Goal: Task Accomplishment & Management: Complete application form

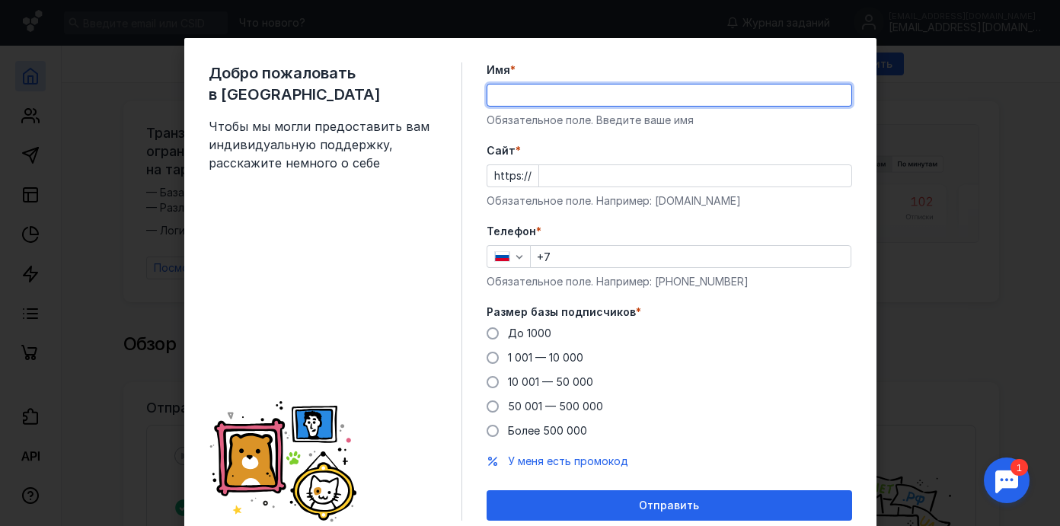
click at [637, 62] on label "Имя *" at bounding box center [669, 69] width 365 height 15
click at [637, 85] on input "Имя *" at bounding box center [669, 95] width 364 height 21
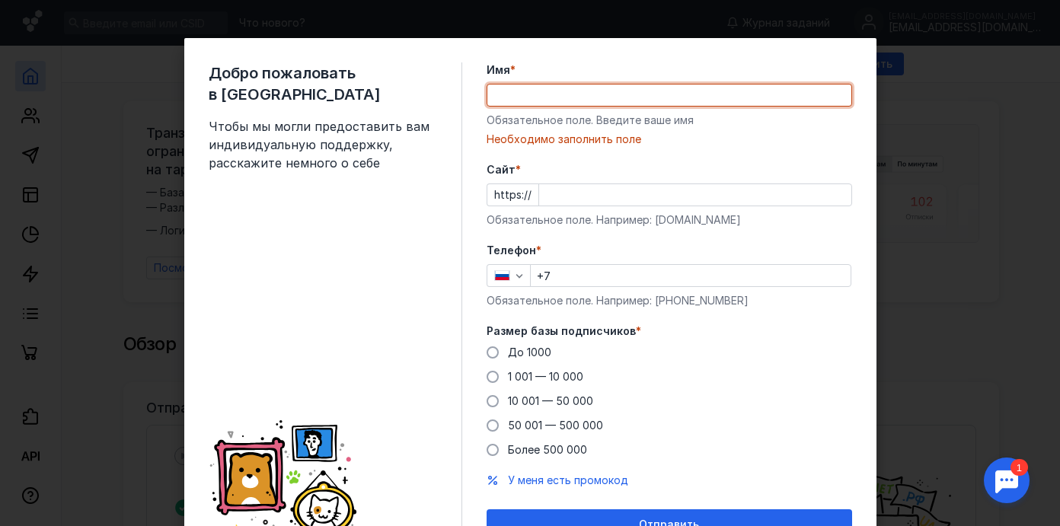
click at [633, 72] on label "Имя *" at bounding box center [669, 69] width 365 height 15
click at [633, 85] on input "Имя *" at bounding box center [669, 95] width 364 height 21
click at [584, 196] on input "Cайт *" at bounding box center [695, 194] width 312 height 21
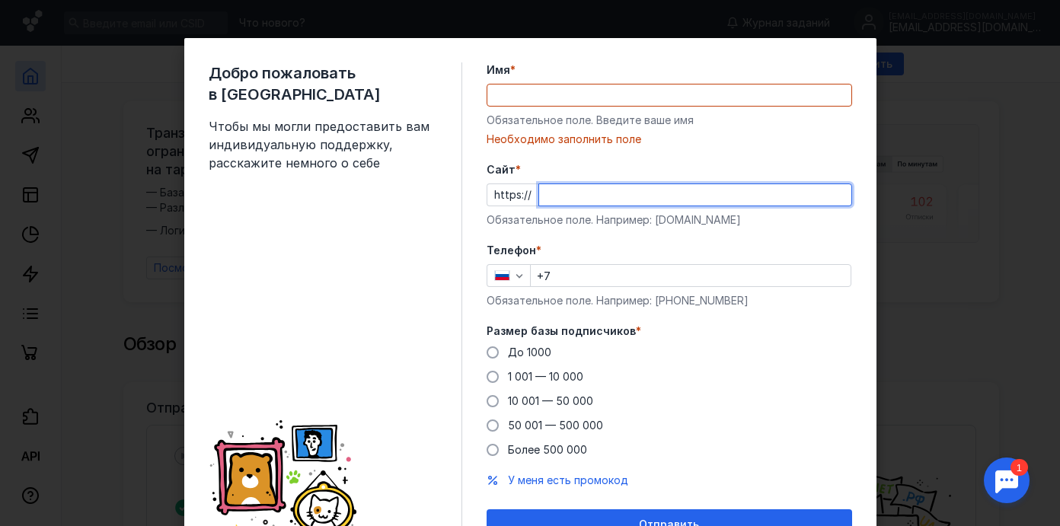
click at [584, 196] on input "Cайт *" at bounding box center [695, 194] width 312 height 21
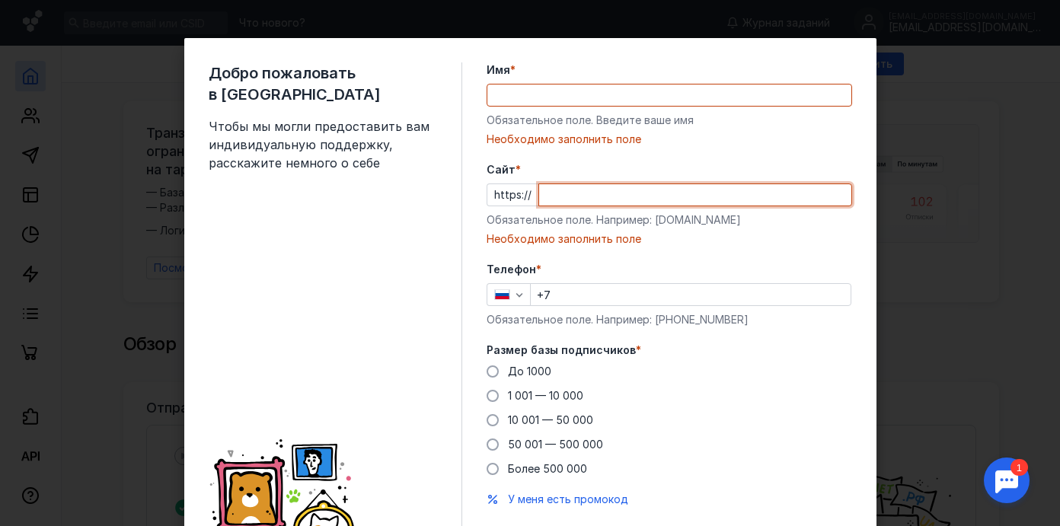
paste input "[DOMAIN_NAME][URL]"
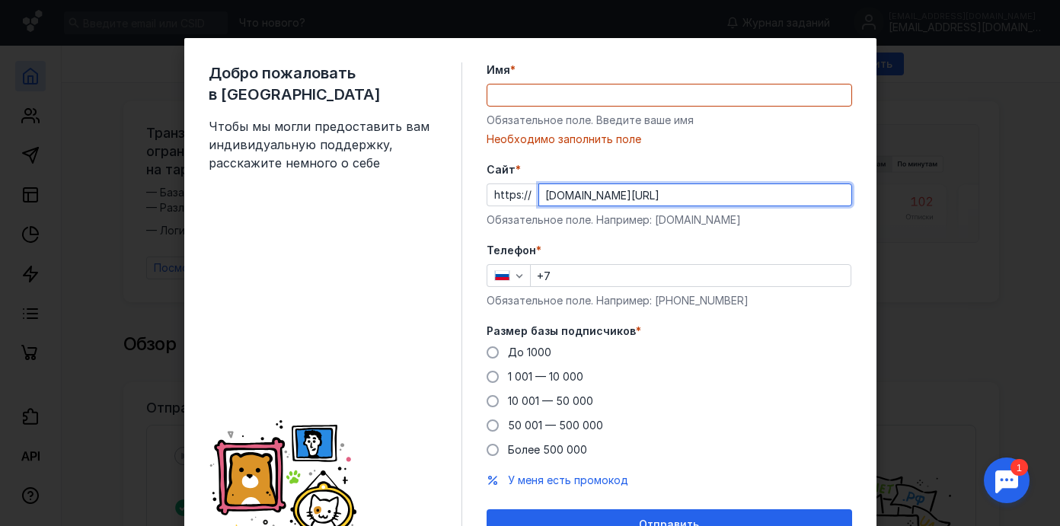
type input "[DOMAIN_NAME][URL]"
click at [590, 258] on div "Телефон * +7 Обязательное поле. Например: [PHONE_NUMBER]" at bounding box center [669, 275] width 365 height 65
click at [585, 274] on input "+7" at bounding box center [691, 275] width 320 height 21
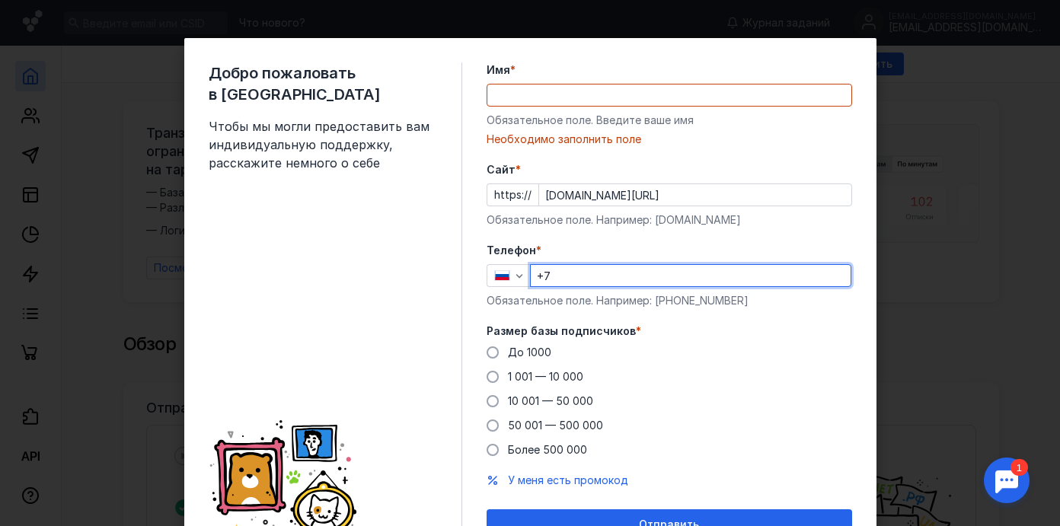
click at [559, 96] on input "Имя *" at bounding box center [669, 95] width 364 height 21
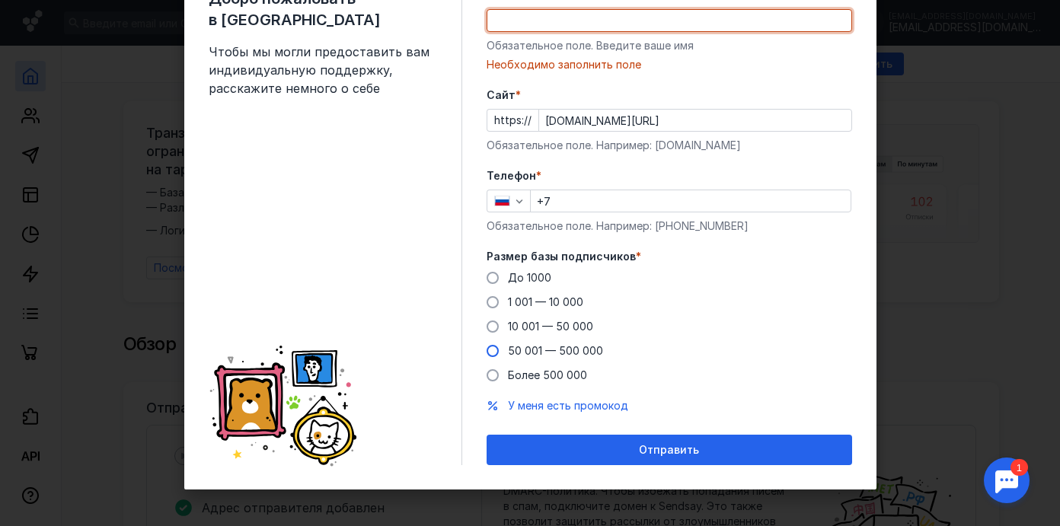
scroll to position [76, 0]
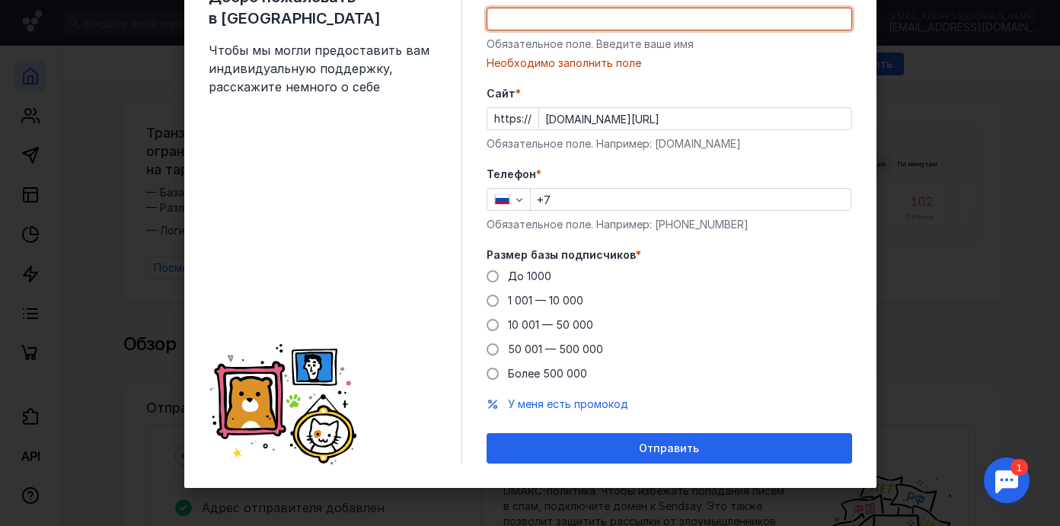
click at [916, 330] on div "Добро пожаловать в Sendsay Чтобы мы могли предоставить вам индивидуальную подде…" at bounding box center [530, 263] width 1060 height 526
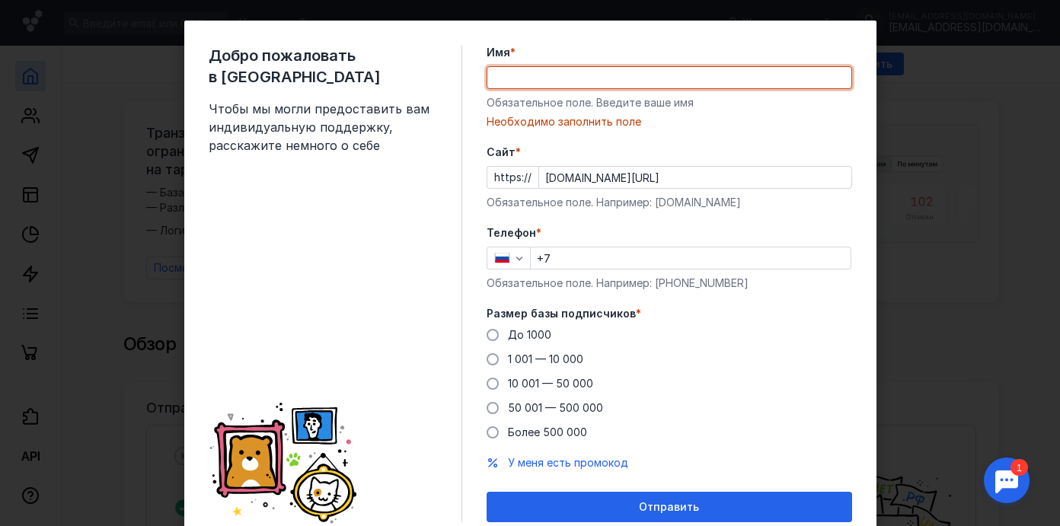
scroll to position [0, 0]
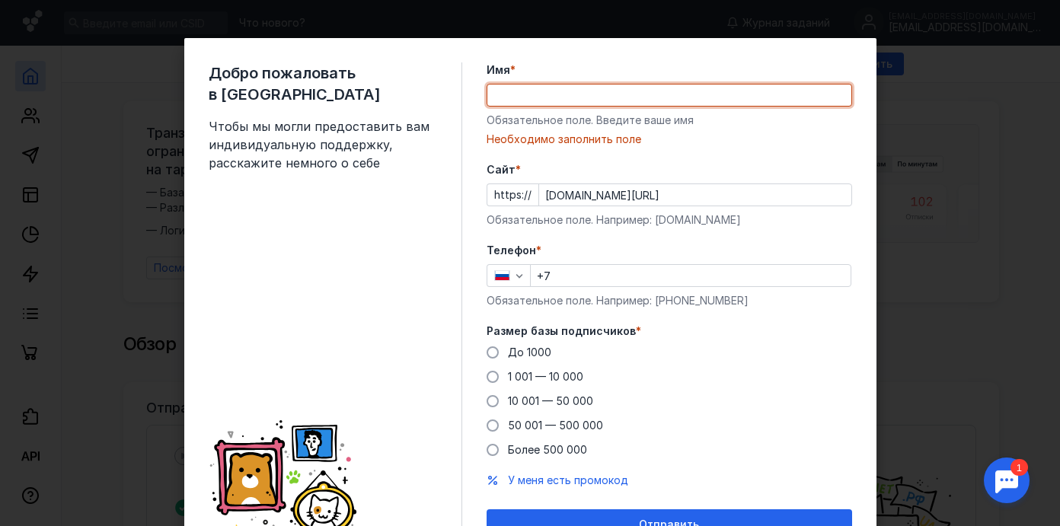
click at [591, 91] on input "Имя *" at bounding box center [669, 95] width 364 height 21
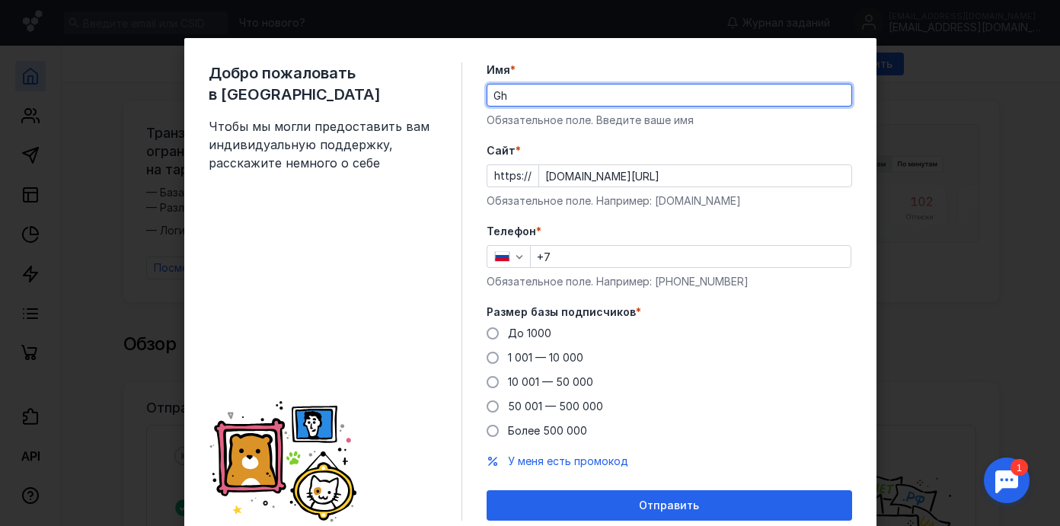
type input "G"
type input "Продакт"
click at [652, 238] on label "Телефон *" at bounding box center [669, 231] width 365 height 15
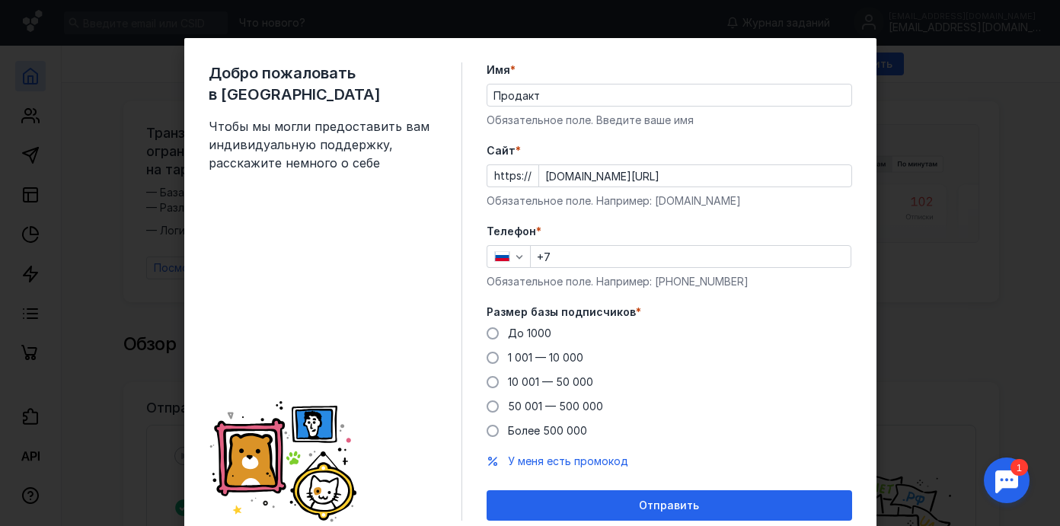
click at [576, 256] on input "+7" at bounding box center [691, 256] width 320 height 21
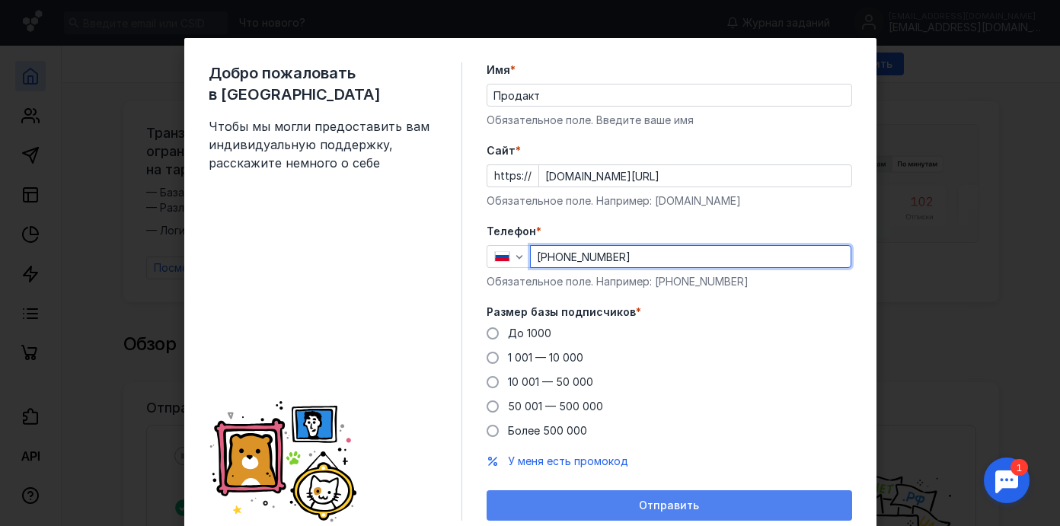
type input "[PHONE_NUMBER]"
click at [619, 508] on div "Отправить" at bounding box center [669, 505] width 350 height 13
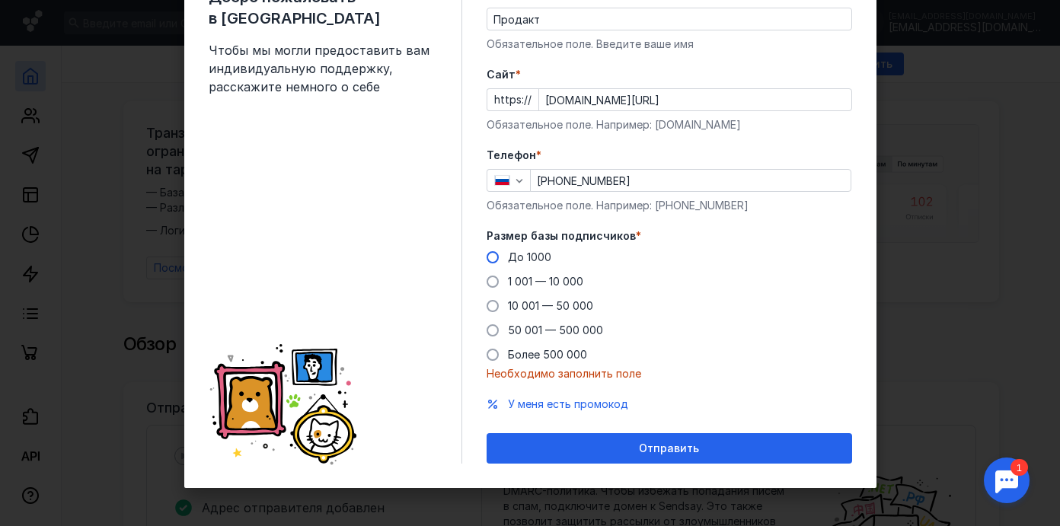
click at [534, 251] on span "До 1000" at bounding box center [529, 257] width 43 height 13
click at [0, 0] on input "До 1000" at bounding box center [0, 0] width 0 height 0
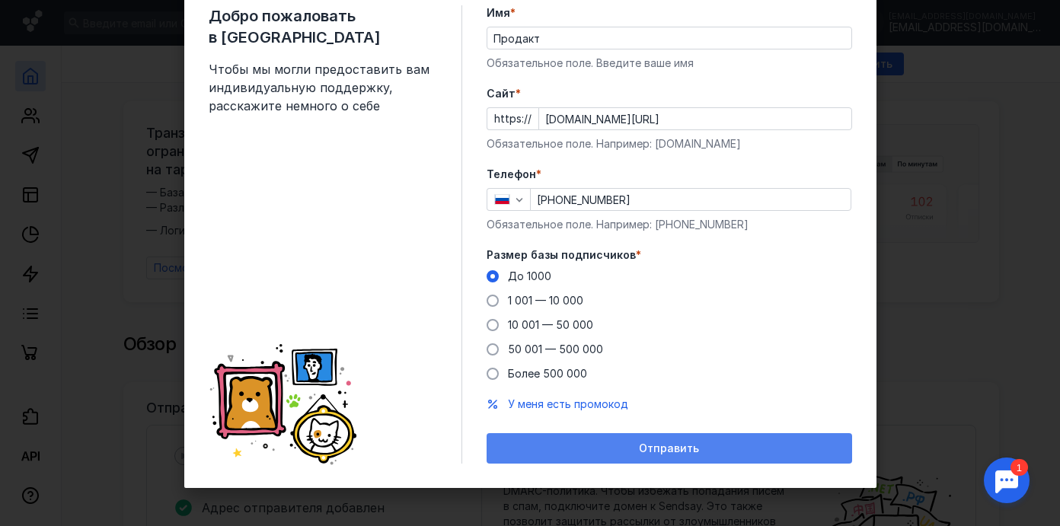
click at [573, 448] on div "Отправить" at bounding box center [669, 448] width 350 height 13
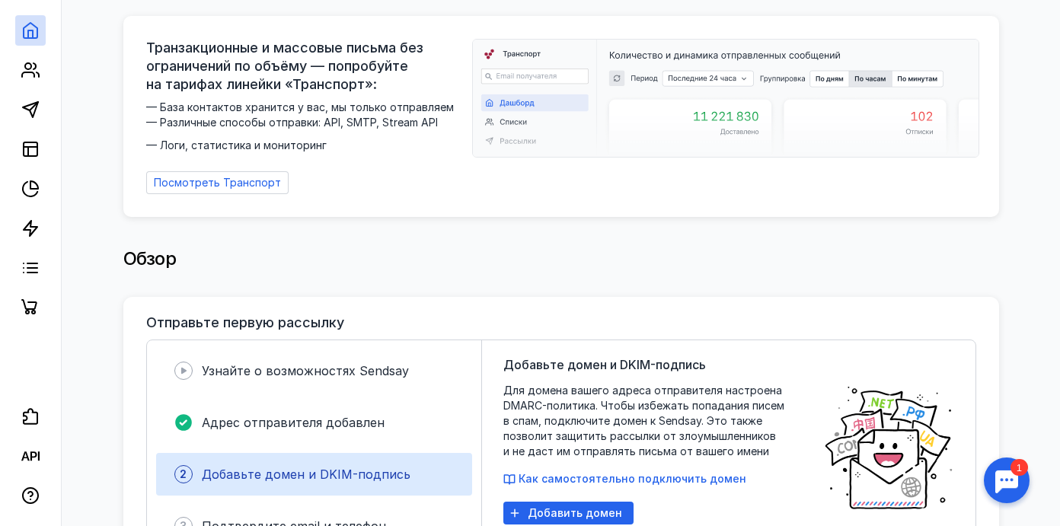
scroll to position [136, 0]
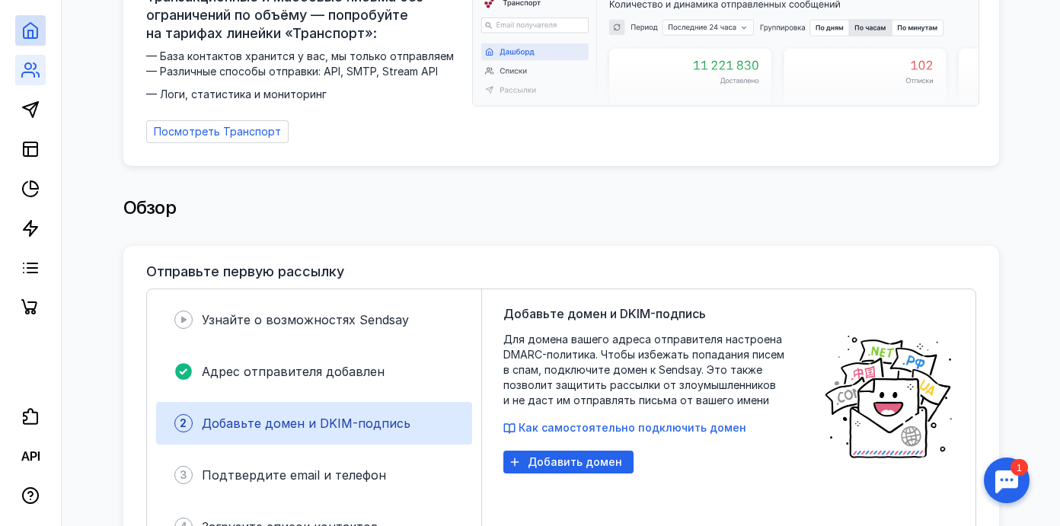
click at [20, 69] on link at bounding box center [30, 70] width 30 height 30
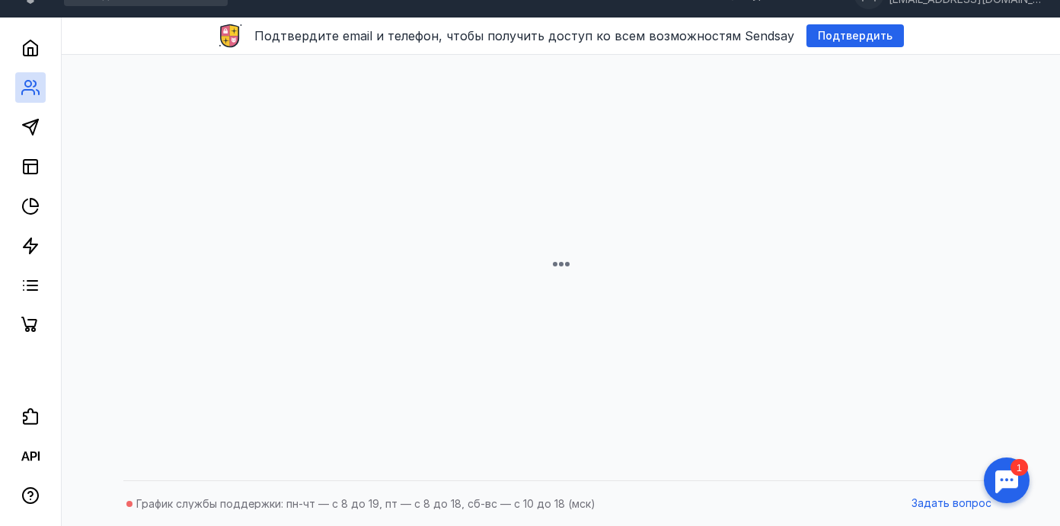
scroll to position [28, 0]
click at [838, 31] on span "Подтвердить" at bounding box center [855, 36] width 75 height 13
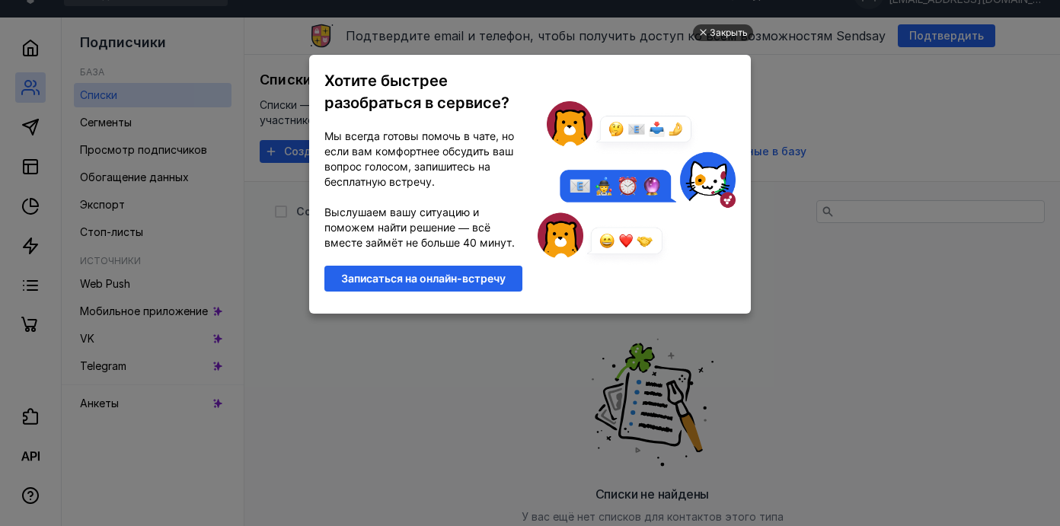
click at [727, 36] on div "Закрыть" at bounding box center [729, 32] width 38 height 17
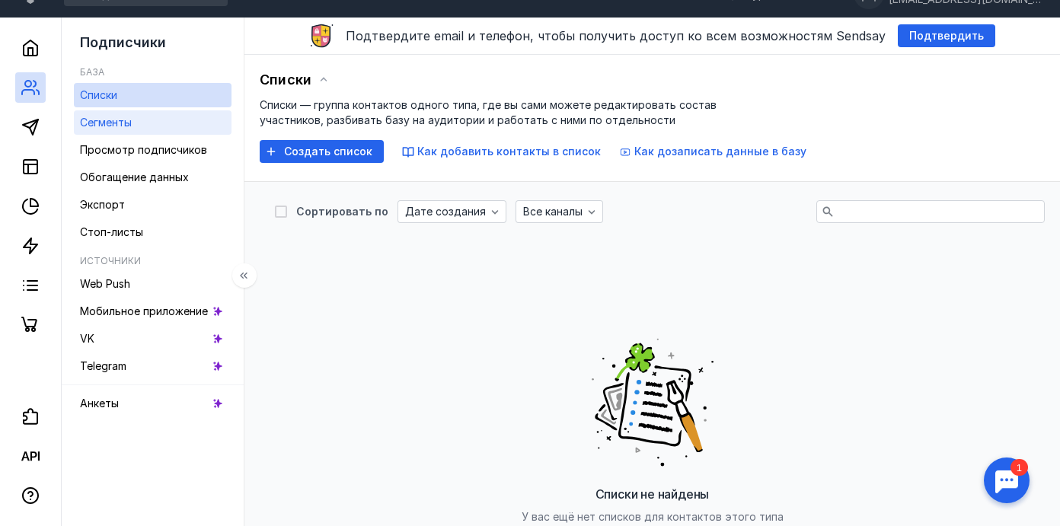
click at [111, 116] on span "Сегменты" at bounding box center [106, 122] width 52 height 13
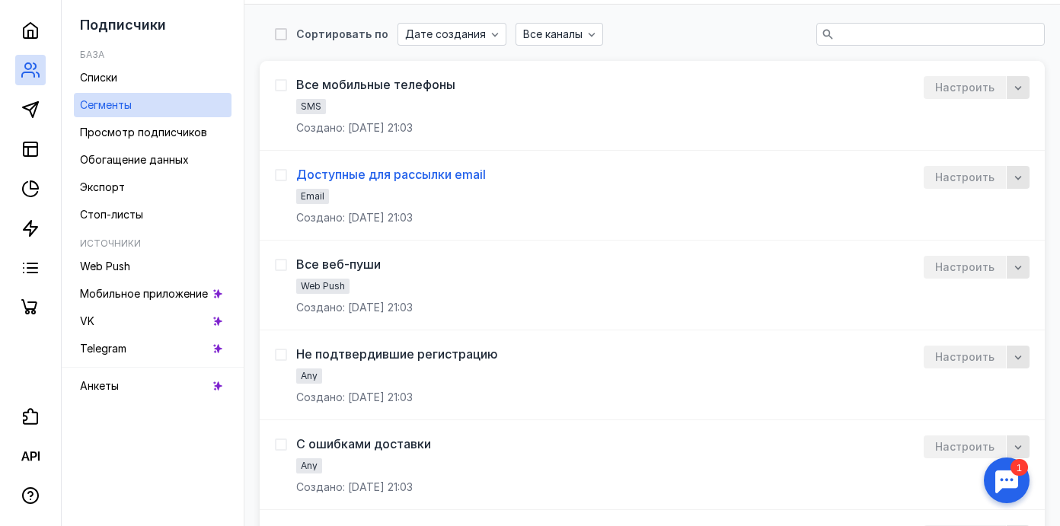
scroll to position [298, 0]
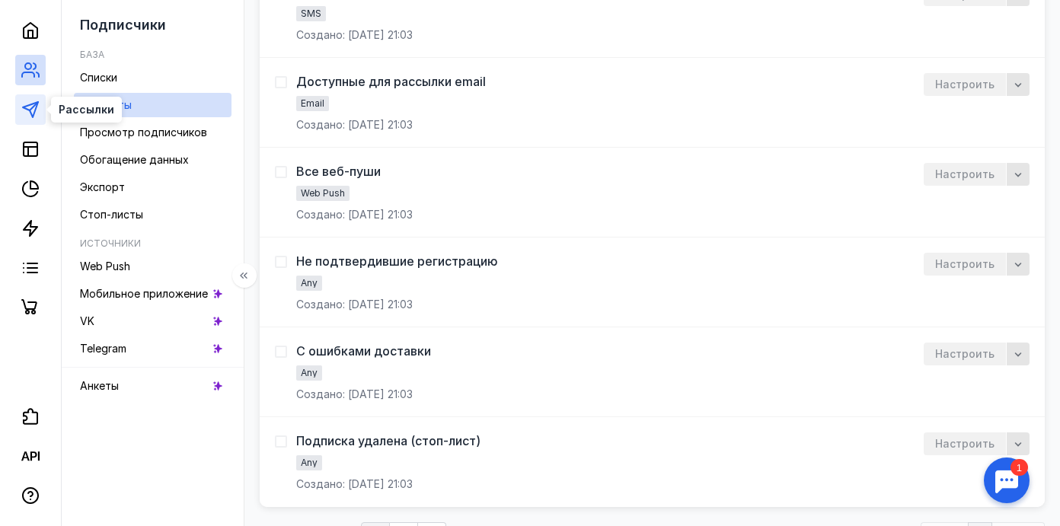
click at [34, 118] on icon at bounding box center [30, 110] width 18 height 18
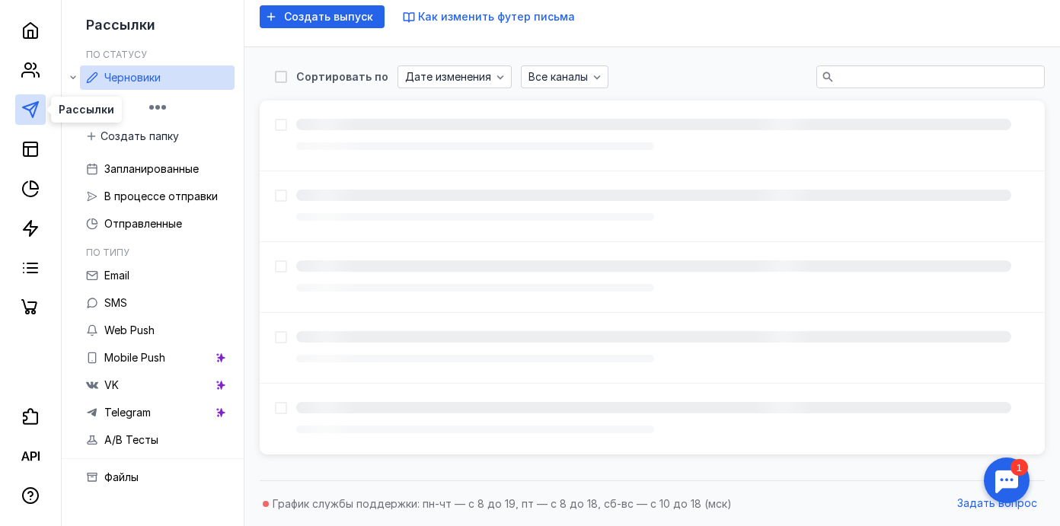
scroll to position [220, 0]
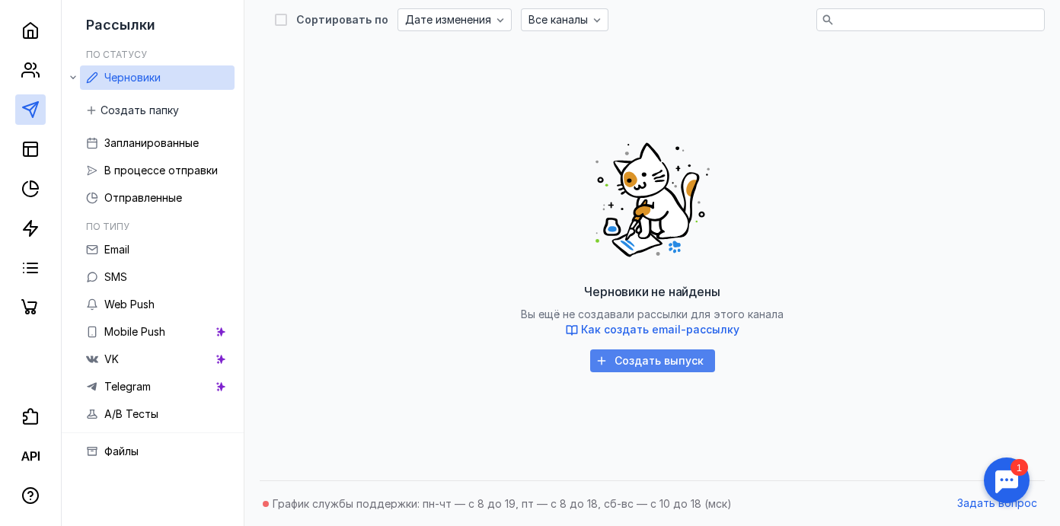
click at [631, 364] on span "Создать выпуск" at bounding box center [658, 361] width 89 height 13
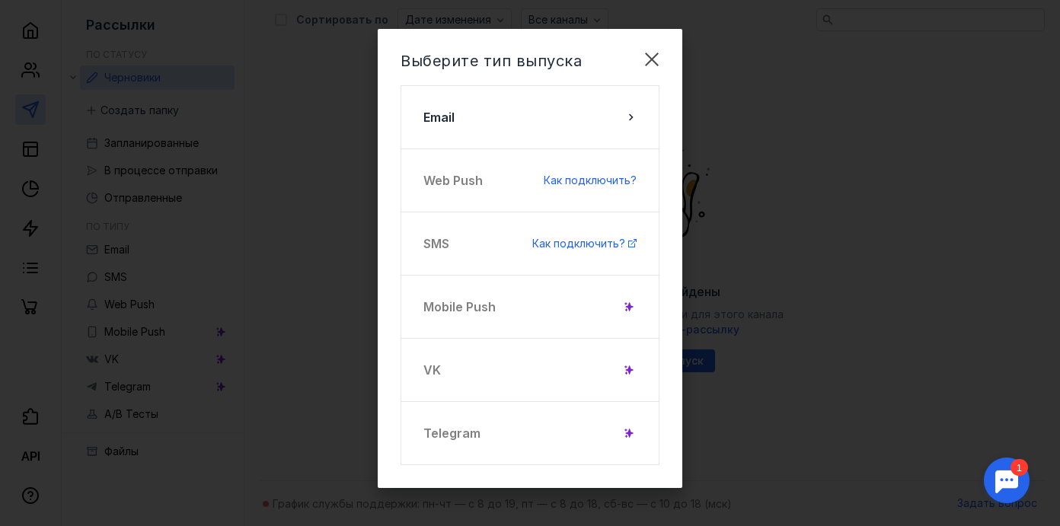
scroll to position [7, 0]
click at [606, 77] on div "Выберите тип выпуска Email Web Push Как подключить? SMS Как подключить? Mobile …" at bounding box center [530, 260] width 305 height 459
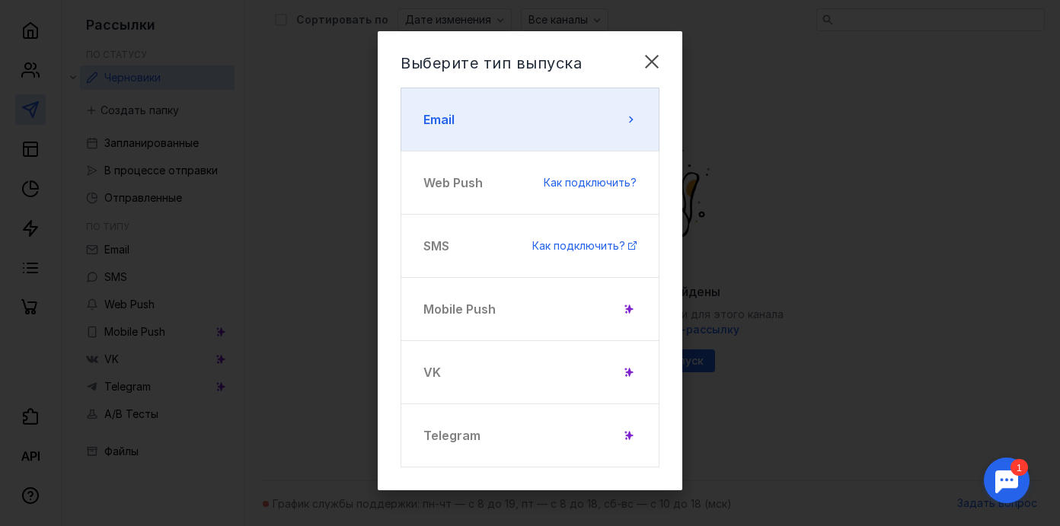
click at [605, 91] on button "Email" at bounding box center [529, 120] width 259 height 64
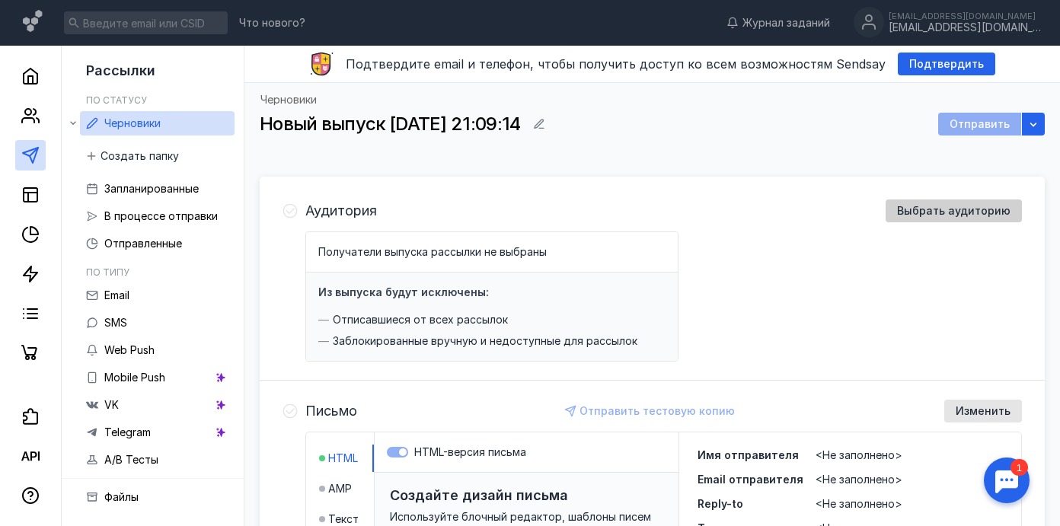
click at [920, 219] on div "Выбрать аудиторию" at bounding box center [954, 210] width 136 height 23
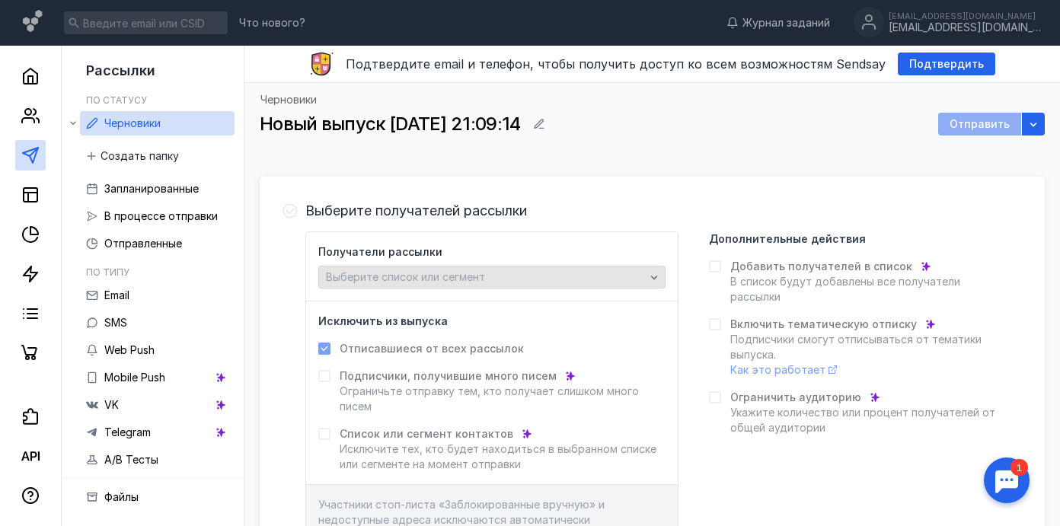
click at [592, 277] on div "Выберите список или сегмент" at bounding box center [485, 277] width 327 height 13
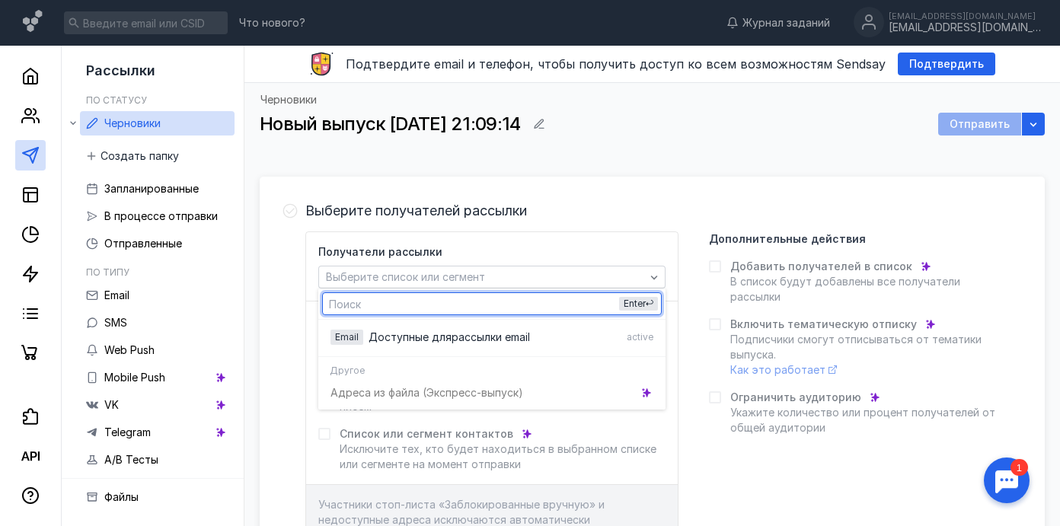
click at [590, 219] on div "Выберите получателей рассылки" at bounding box center [663, 210] width 716 height 23
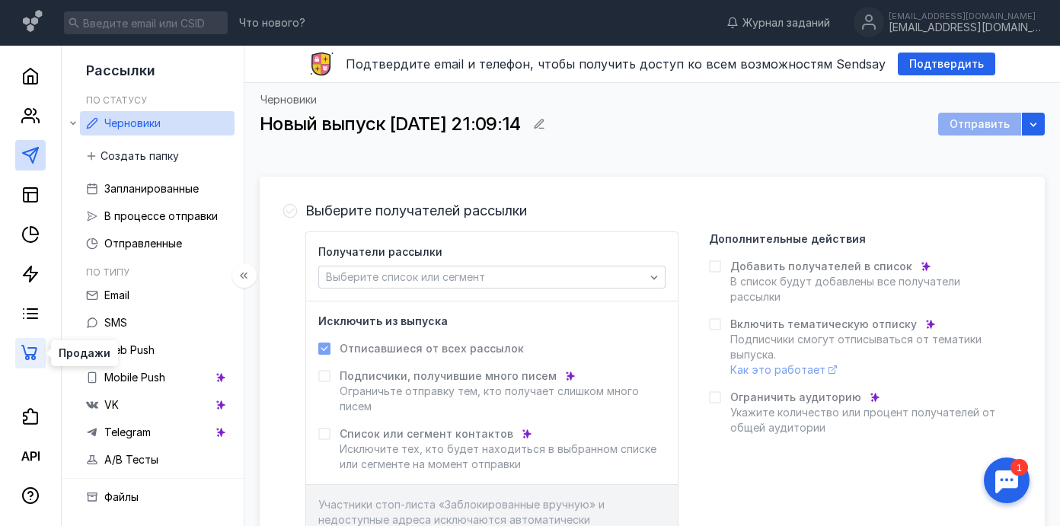
click at [31, 350] on icon at bounding box center [30, 353] width 18 height 18
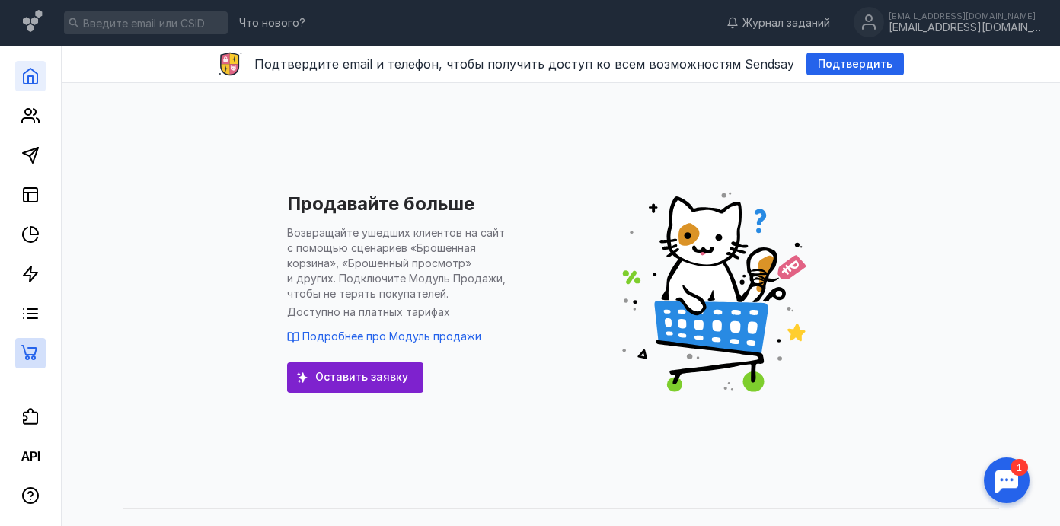
click at [29, 89] on link at bounding box center [30, 76] width 30 height 30
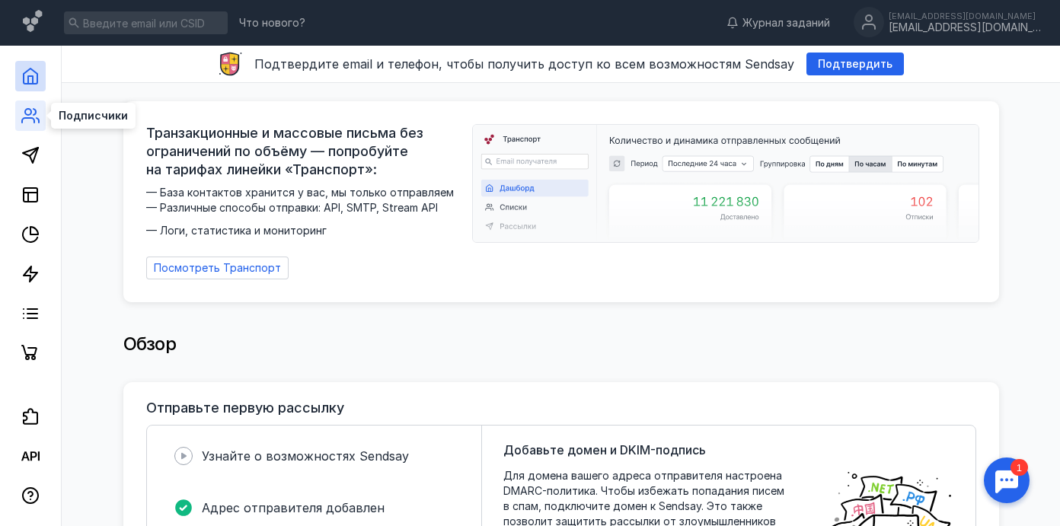
click at [31, 112] on circle at bounding box center [28, 112] width 6 height 6
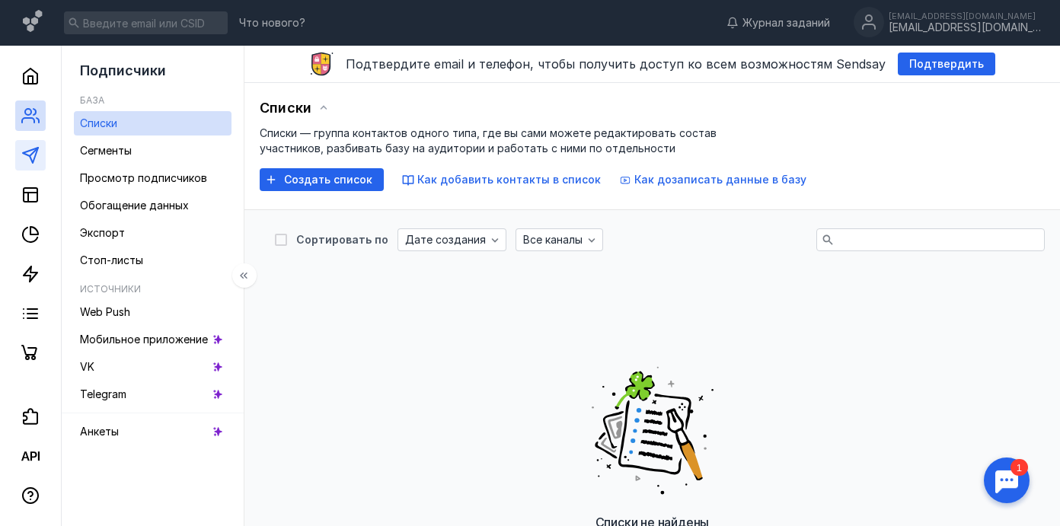
click at [35, 140] on link at bounding box center [30, 155] width 30 height 30
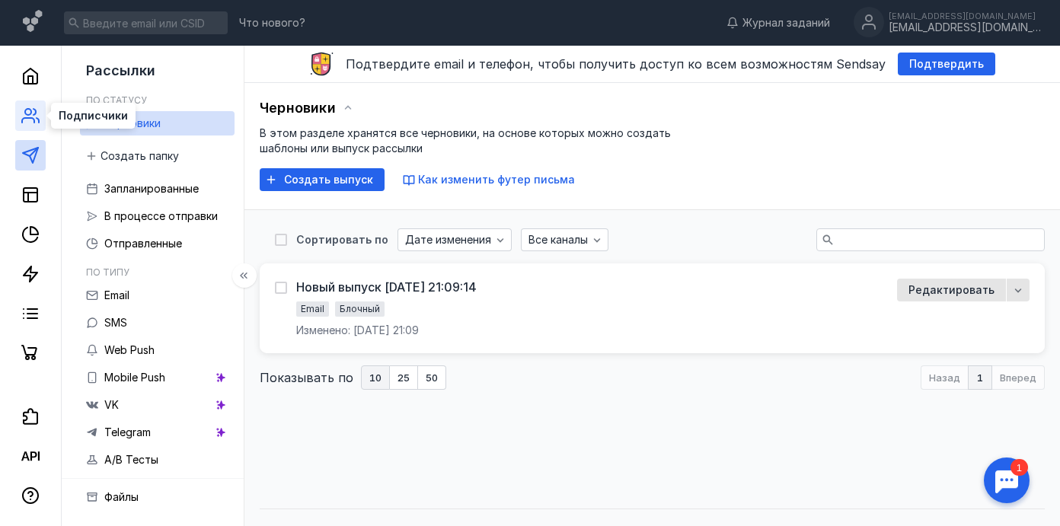
click at [35, 101] on link at bounding box center [30, 116] width 30 height 30
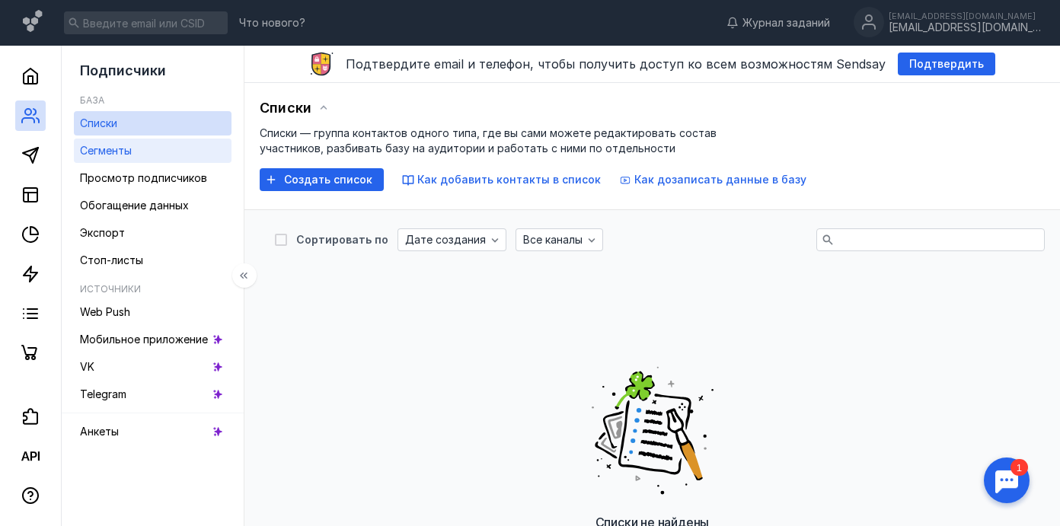
click at [161, 153] on link "Сегменты" at bounding box center [153, 151] width 158 height 24
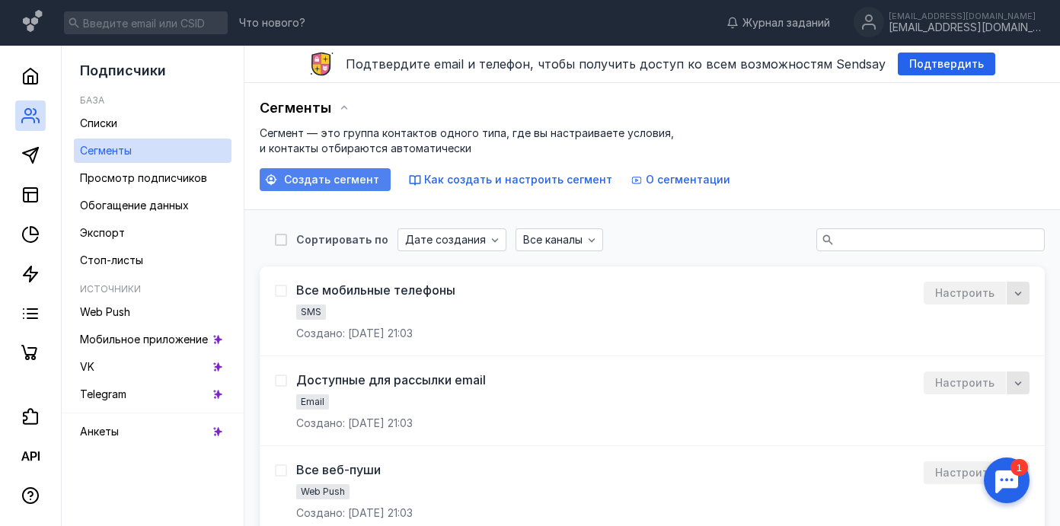
click at [330, 174] on span "Создать сегмент" at bounding box center [331, 180] width 95 height 13
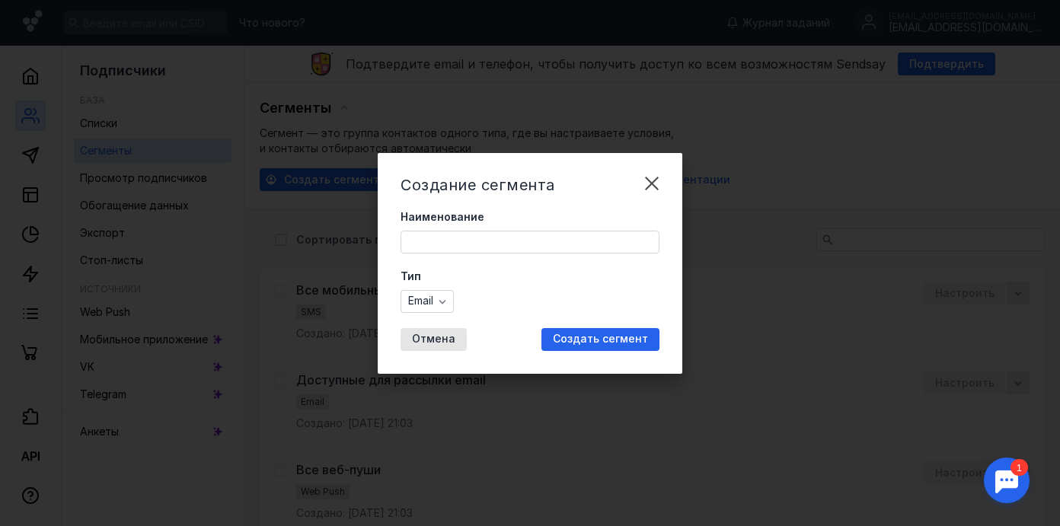
click at [512, 239] on input "Наименование" at bounding box center [529, 241] width 257 height 21
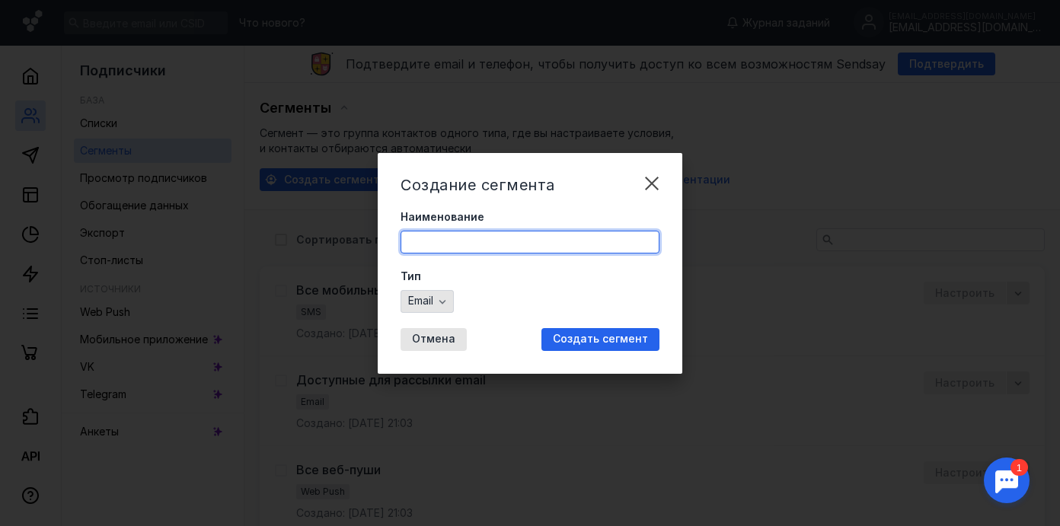
click at [441, 293] on div "Тип Email" at bounding box center [529, 291] width 259 height 44
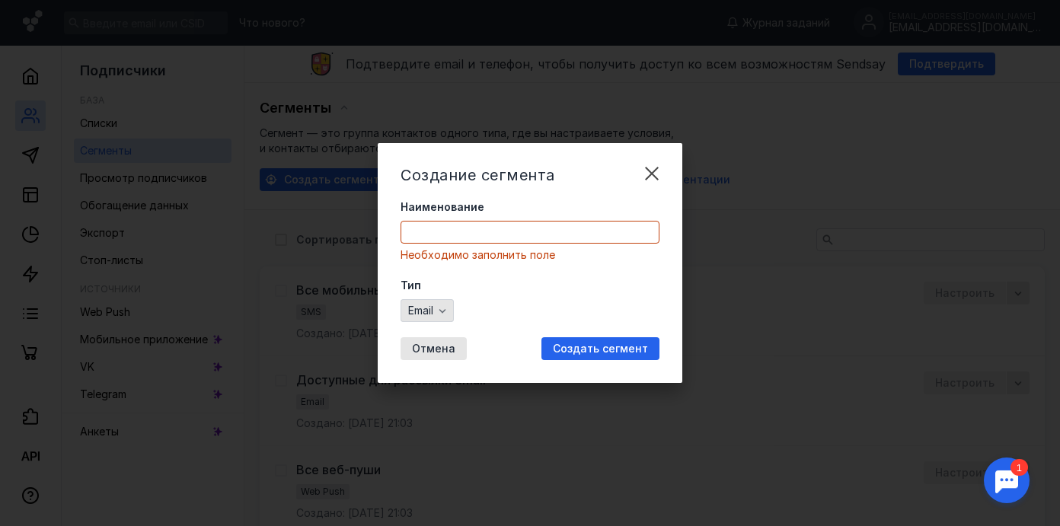
click at [441, 303] on div "button" at bounding box center [442, 310] width 15 height 15
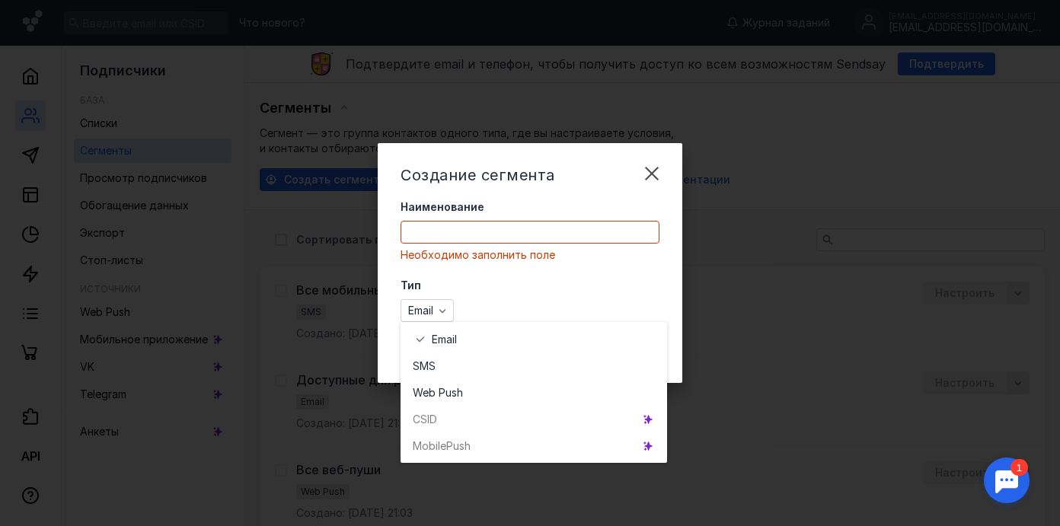
click at [463, 283] on label "Тип" at bounding box center [529, 285] width 259 height 15
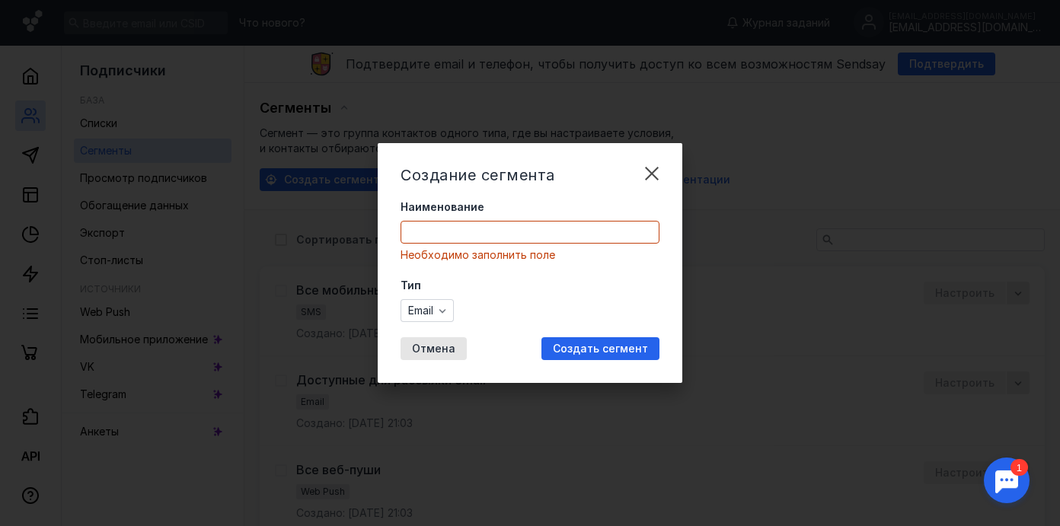
click at [461, 226] on input "Наименование" at bounding box center [529, 232] width 257 height 21
click at [436, 277] on form "Наименование Необходимо заполнить поле Тип Email" at bounding box center [529, 260] width 259 height 123
click at [427, 350] on span "Отмена" at bounding box center [433, 349] width 43 height 13
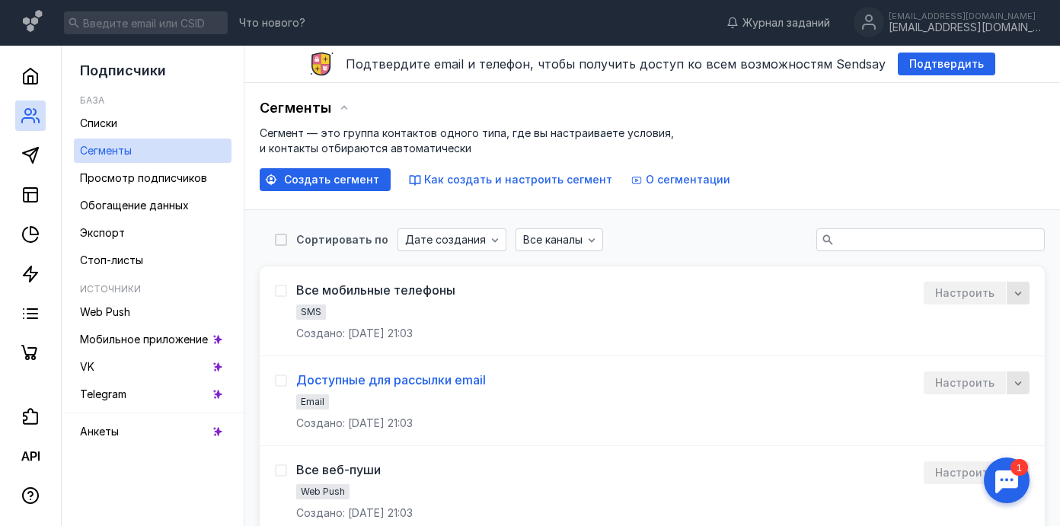
click at [417, 377] on div "Доступные для рассылки email" at bounding box center [391, 379] width 190 height 15
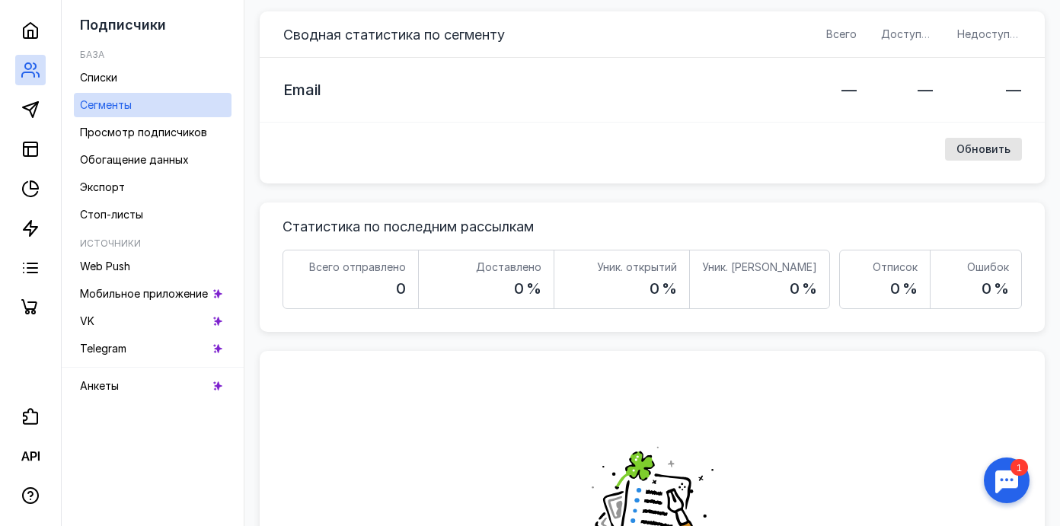
scroll to position [506, 0]
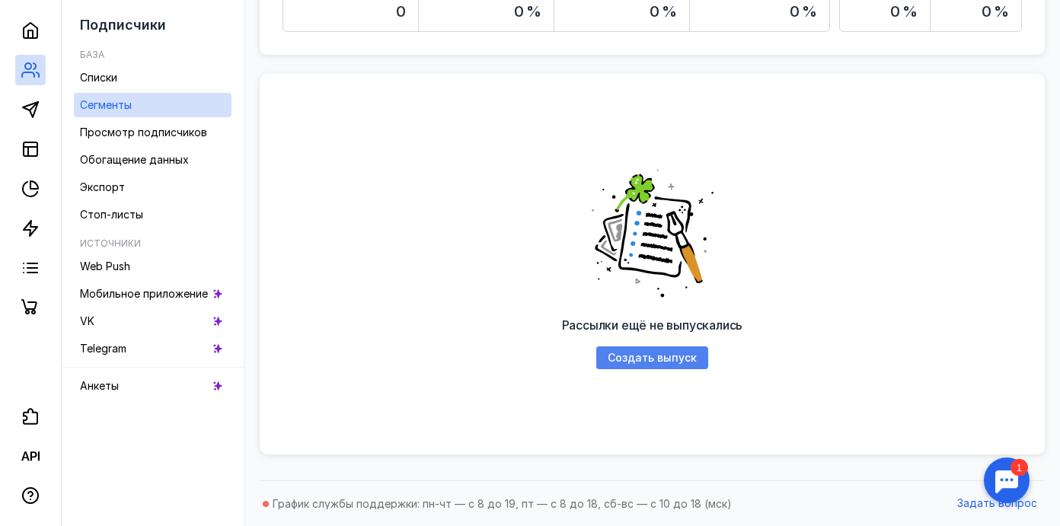
click at [602, 349] on div "Создать выпуск" at bounding box center [652, 357] width 112 height 23
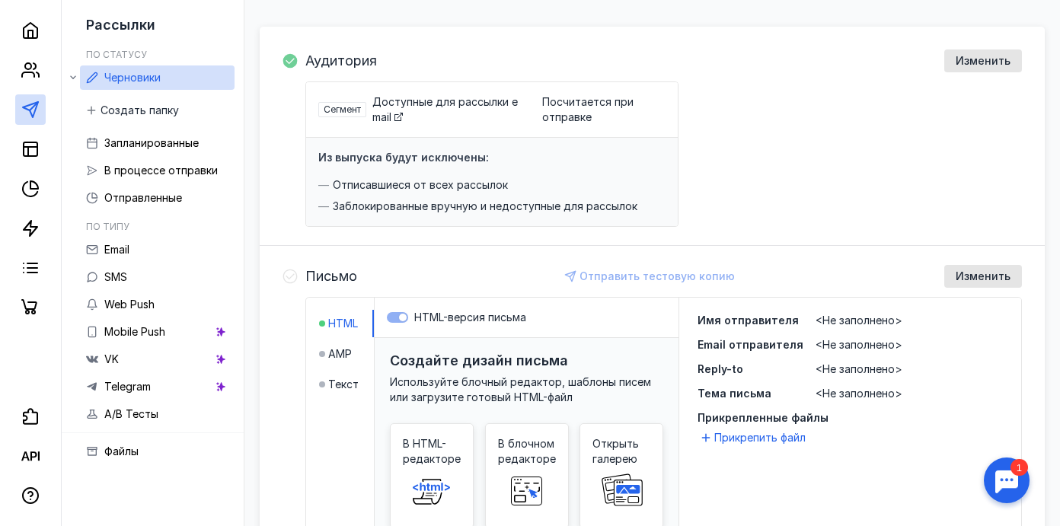
scroll to position [37, 0]
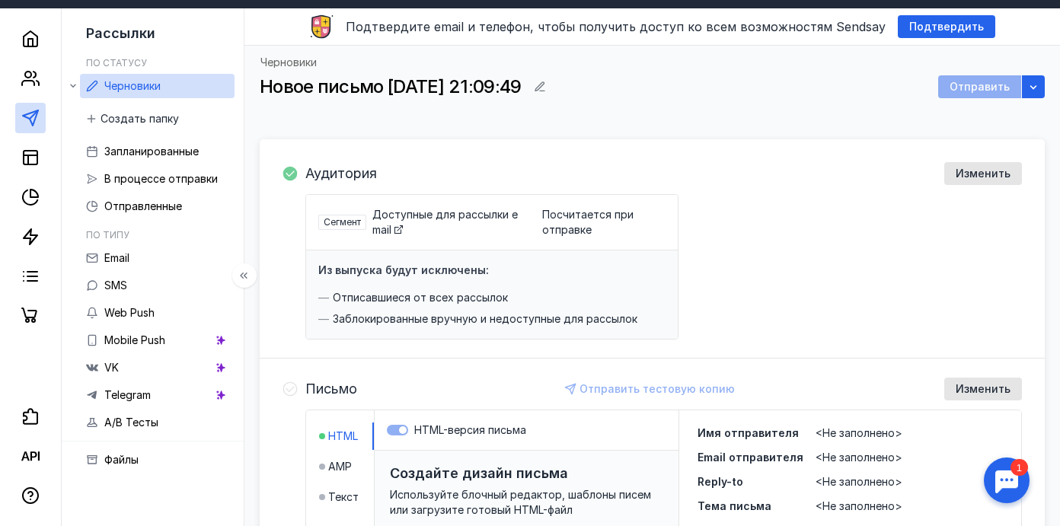
click at [161, 82] on link "Черновики" at bounding box center [157, 86] width 155 height 24
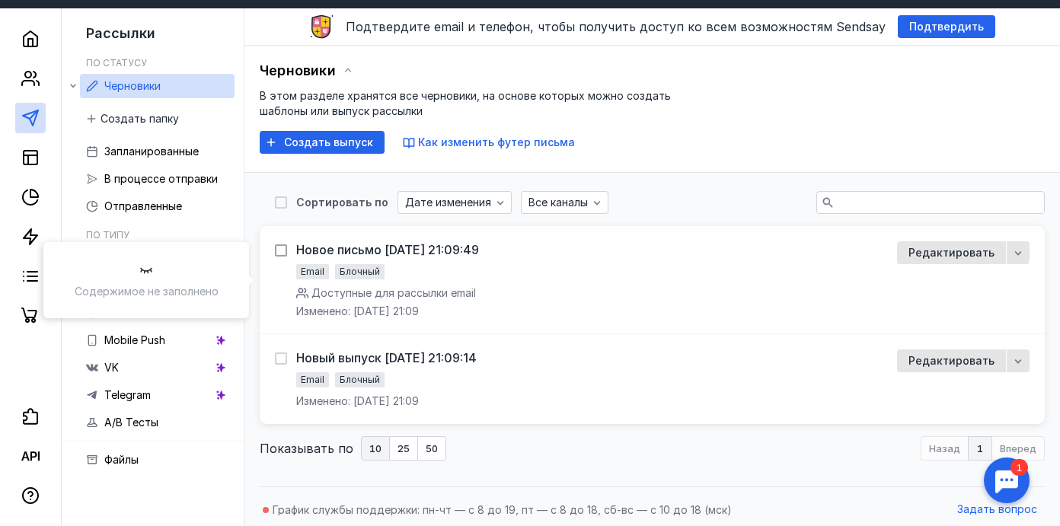
click at [282, 253] on icon at bounding box center [281, 250] width 11 height 11
click at [282, 253] on input "checkbox" at bounding box center [280, 248] width 10 height 10
checkbox input "true"
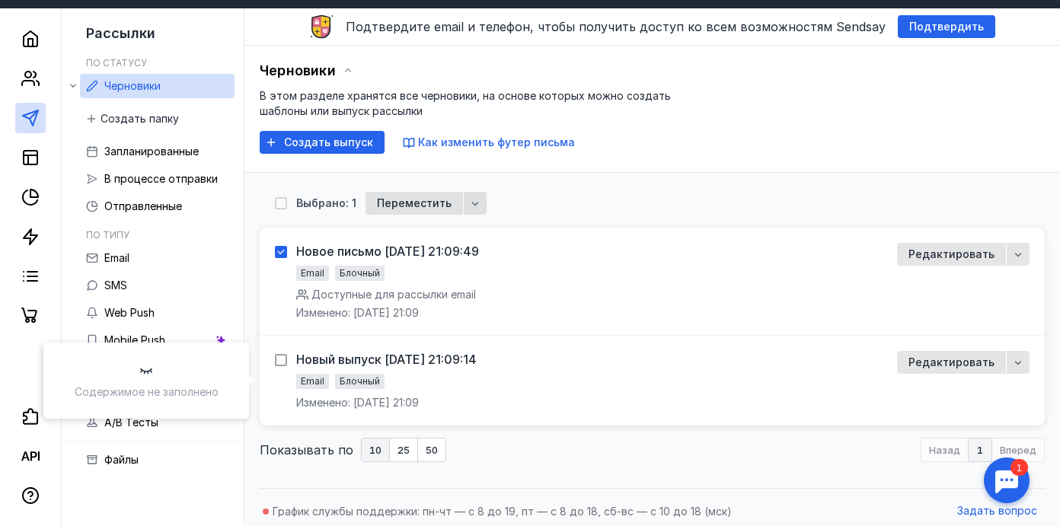
click at [282, 362] on icon at bounding box center [281, 360] width 11 height 11
click at [282, 362] on input "checkbox" at bounding box center [280, 358] width 10 height 10
checkbox input "true"
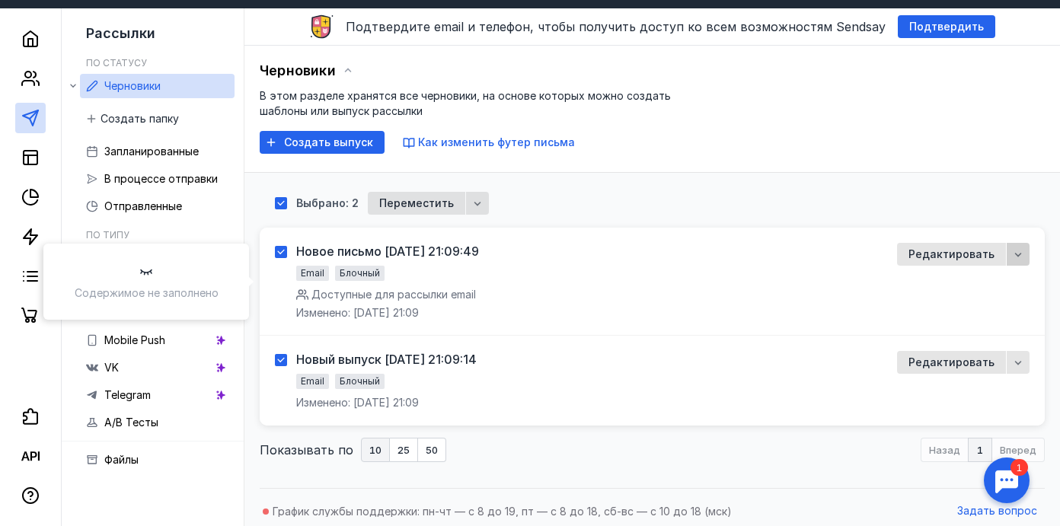
click at [1023, 251] on icon "button" at bounding box center [1018, 254] width 12 height 12
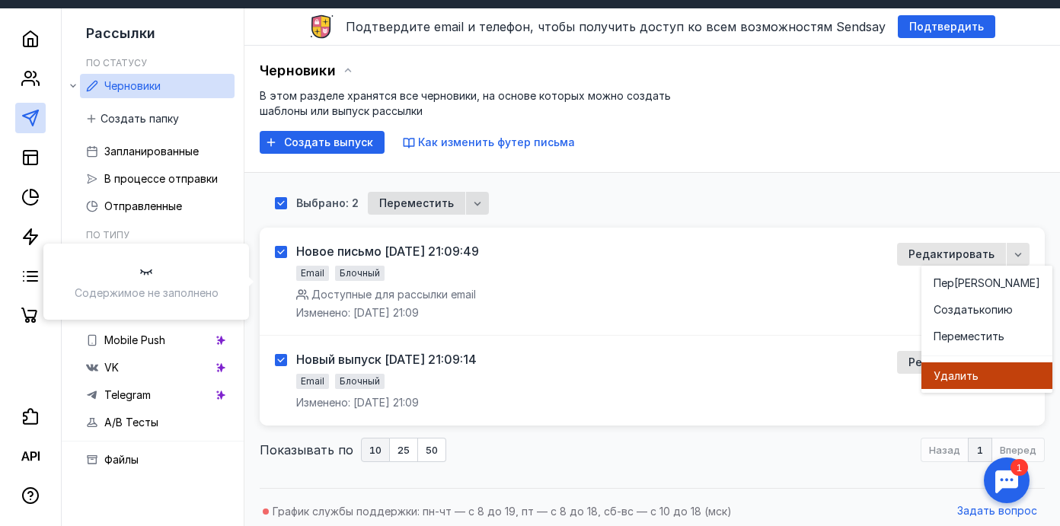
click at [965, 381] on span "ить" at bounding box center [969, 376] width 18 height 15
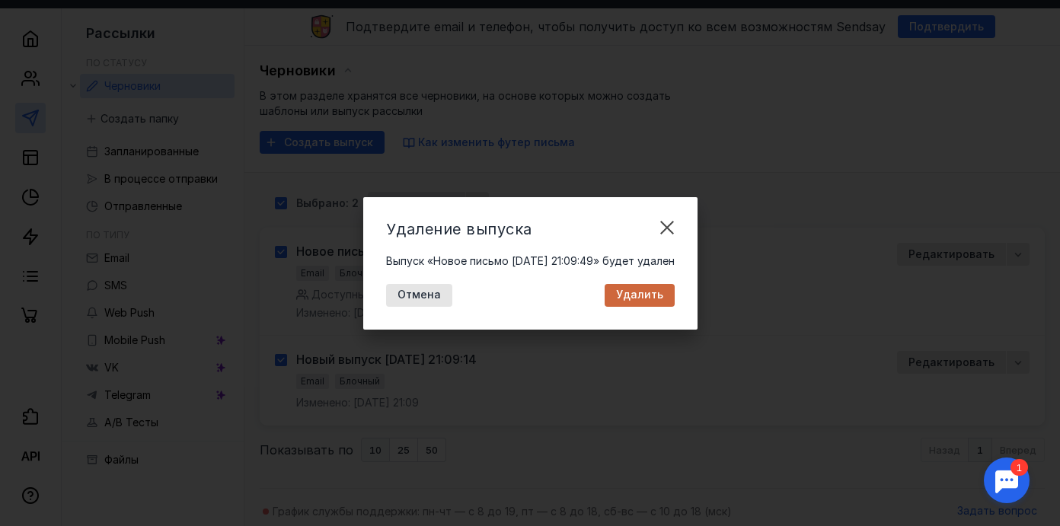
click at [655, 293] on span "Удалить" at bounding box center [639, 295] width 47 height 13
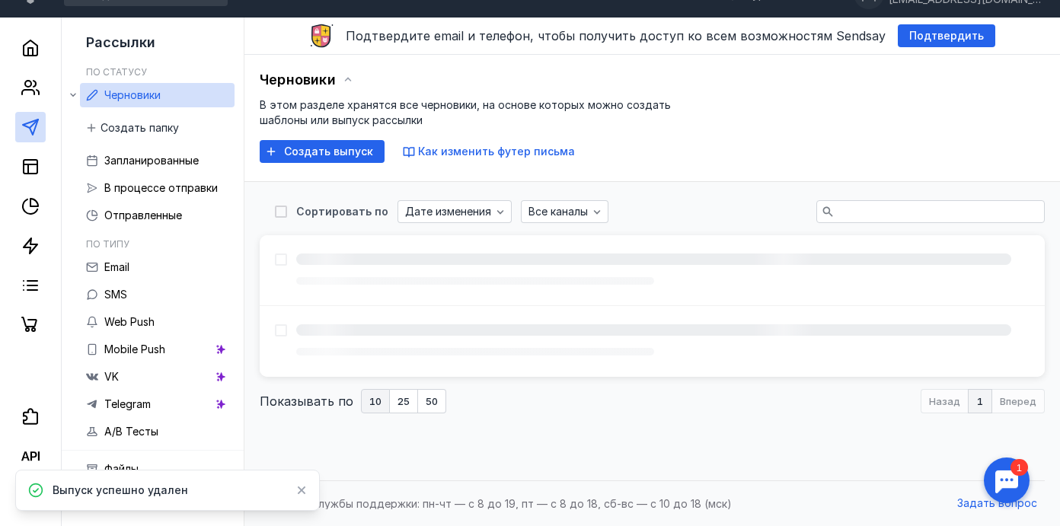
scroll to position [28, 0]
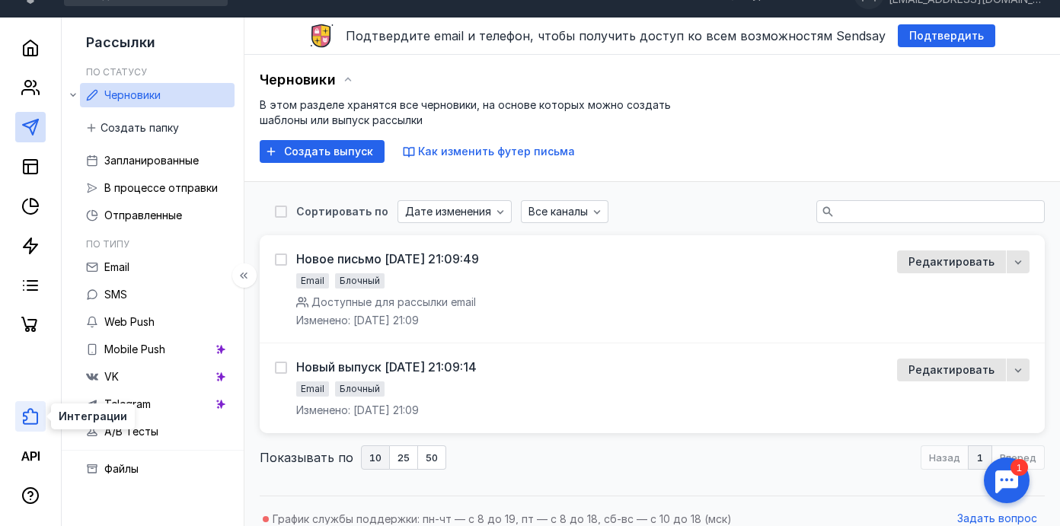
click at [34, 415] on icon at bounding box center [30, 416] width 18 height 18
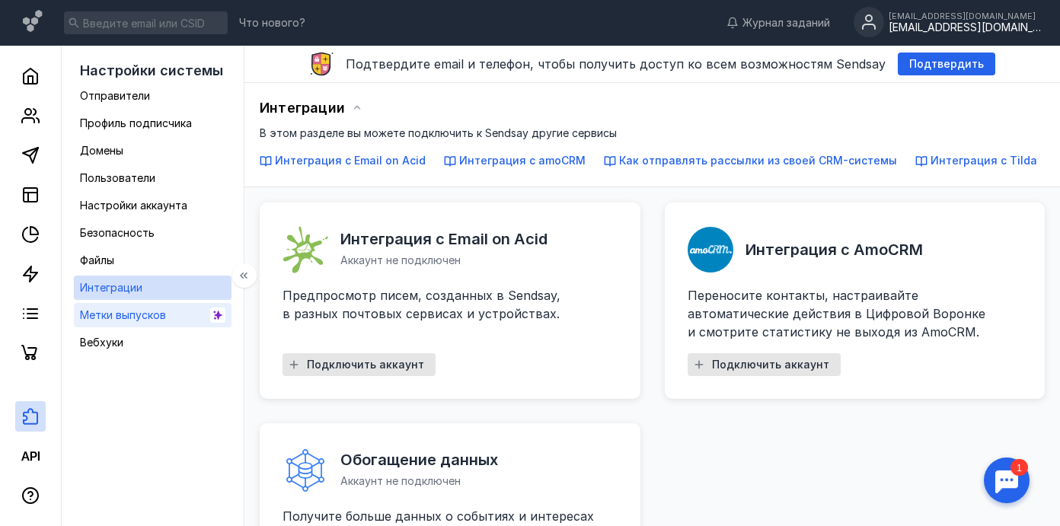
click at [180, 308] on link "Метки выпусков" at bounding box center [153, 315] width 158 height 24
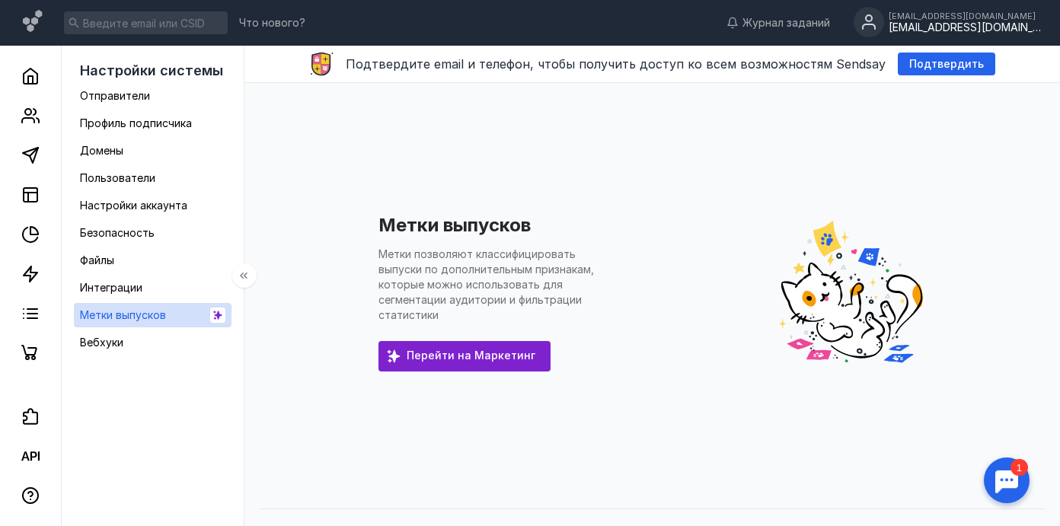
click at [161, 330] on ul "Отправители Профиль подписчика Домены Пользователи Настройки аккаунта Безопасно…" at bounding box center [153, 219] width 158 height 271
click at [129, 235] on span "Безопасность" at bounding box center [117, 232] width 75 height 13
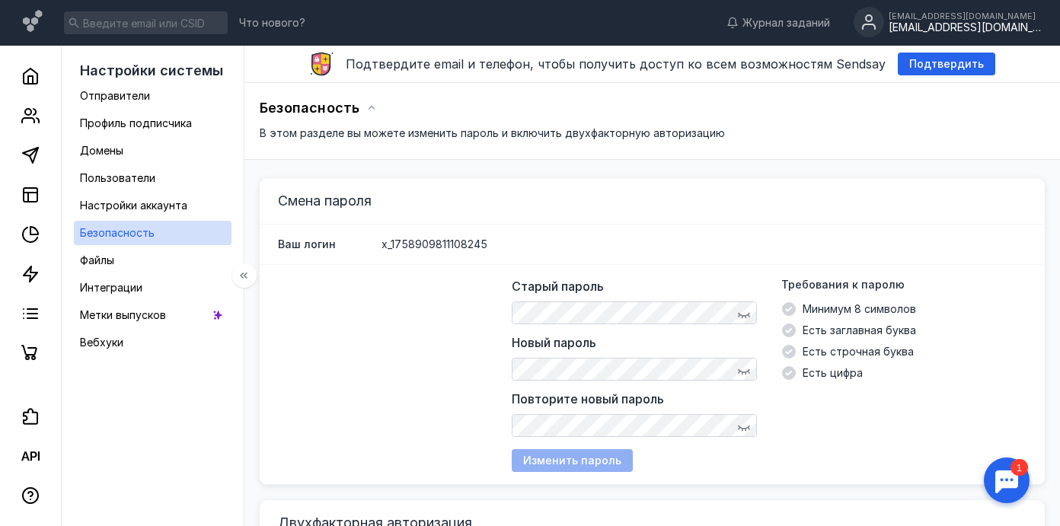
click at [151, 190] on ul "Отправители Профиль подписчика Домены Пользователи Настройки аккаунта Безопасно…" at bounding box center [153, 219] width 158 height 271
click at [151, 176] on span "Пользователи" at bounding box center [117, 177] width 75 height 13
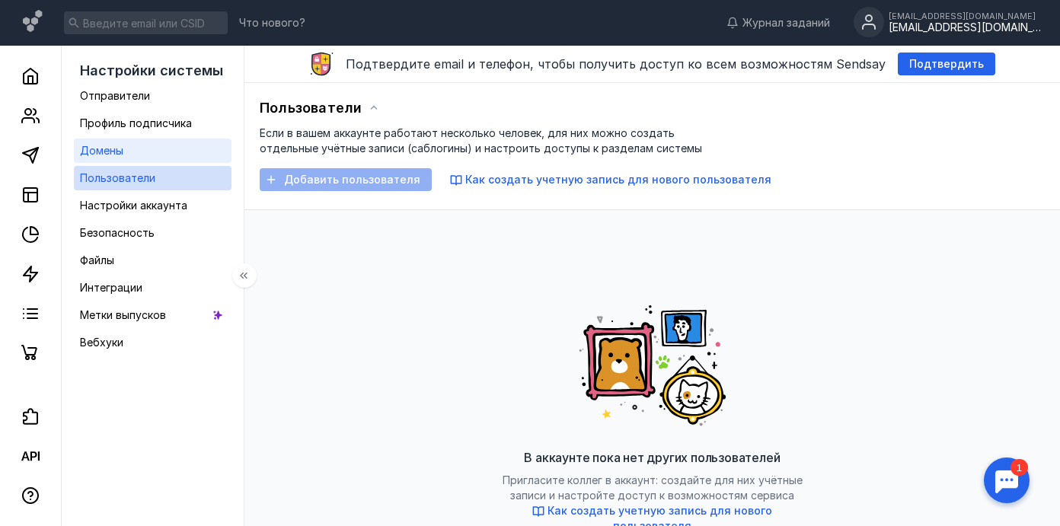
click at [148, 148] on link "Домены" at bounding box center [153, 151] width 158 height 24
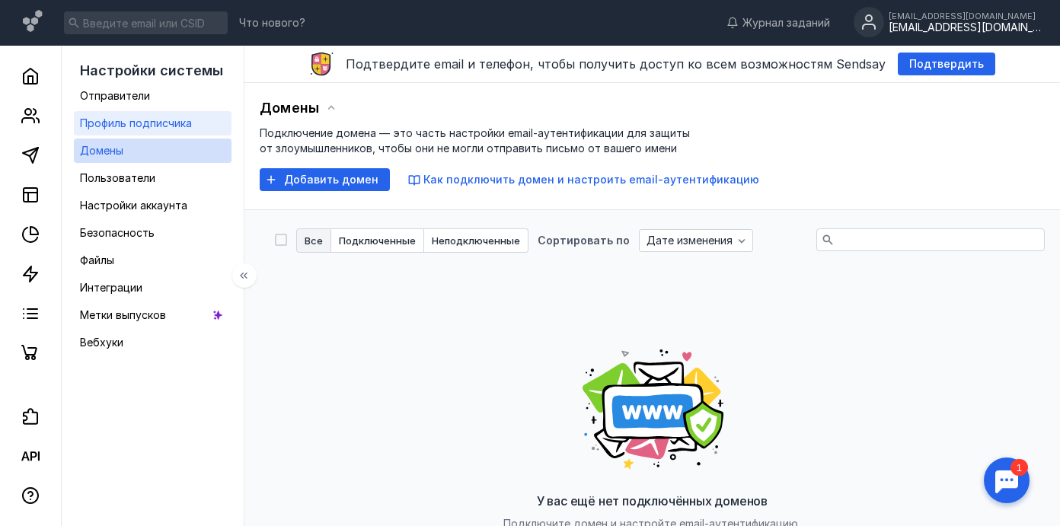
click at [154, 118] on span "Профиль подписчика" at bounding box center [136, 122] width 112 height 13
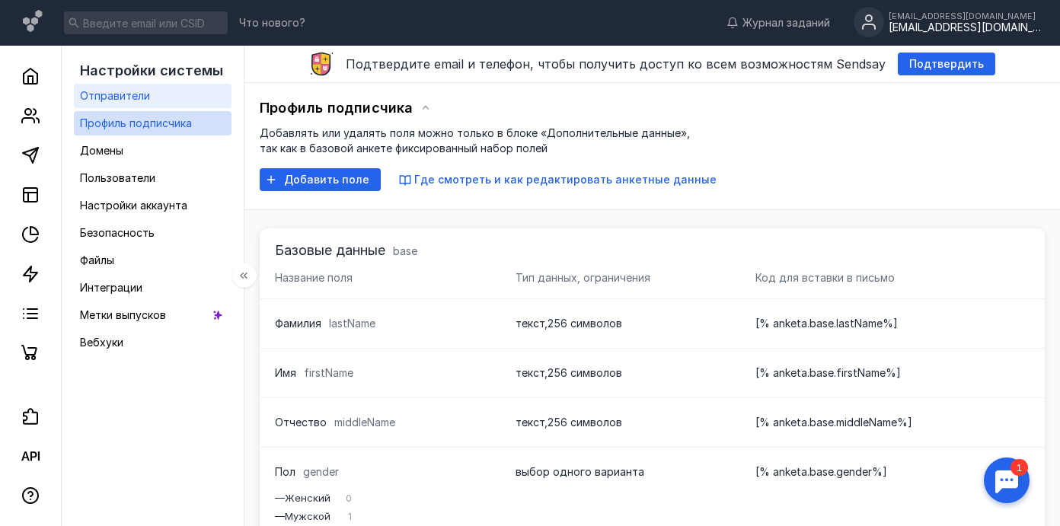
click at [170, 102] on link "Отправители" at bounding box center [153, 96] width 158 height 24
